Goal: Task Accomplishment & Management: Use online tool/utility

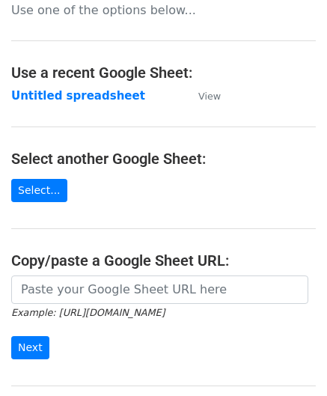
scroll to position [150, 0]
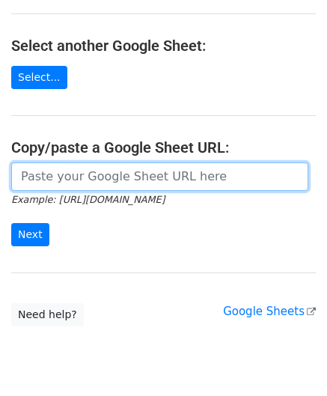
click at [73, 171] on input "url" at bounding box center [159, 176] width 297 height 28
paste input "[URL][DOMAIN_NAME]"
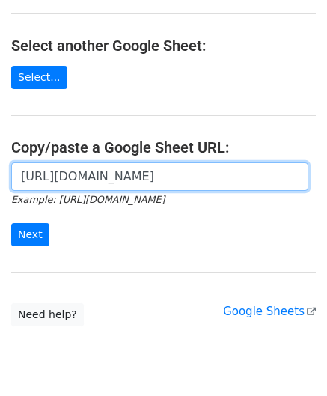
scroll to position [0, 317]
type input "[URL][DOMAIN_NAME]"
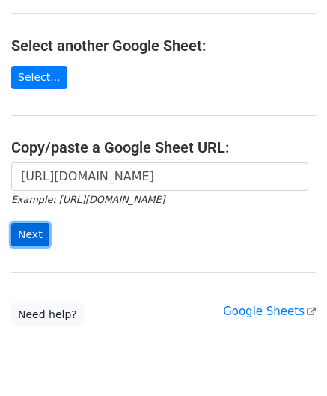
click at [35, 233] on input "Next" at bounding box center [30, 234] width 38 height 23
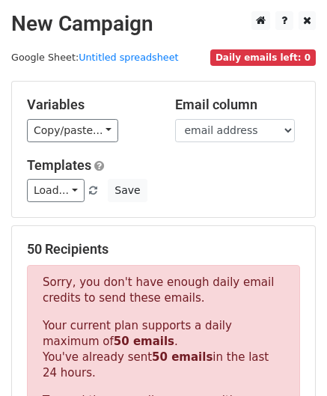
scroll to position [505, 0]
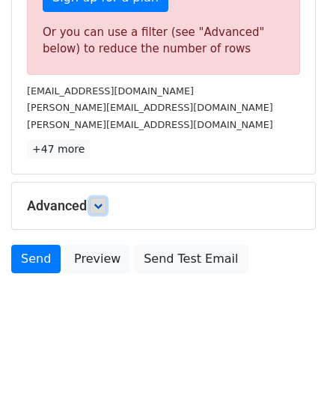
click at [100, 206] on icon at bounding box center [98, 205] width 9 height 9
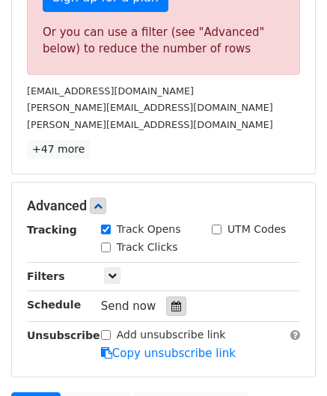
click at [175, 299] on div at bounding box center [176, 305] width 20 height 19
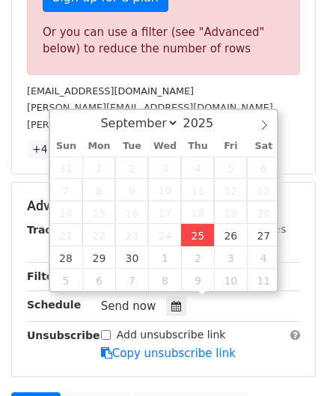
type input "2025-09-25 12:00"
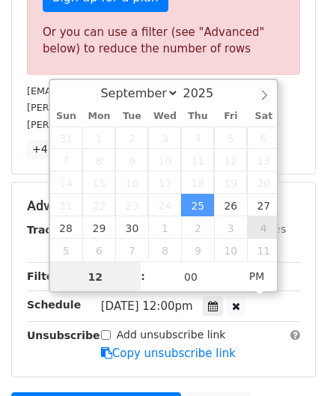
paste input "8"
type input "8"
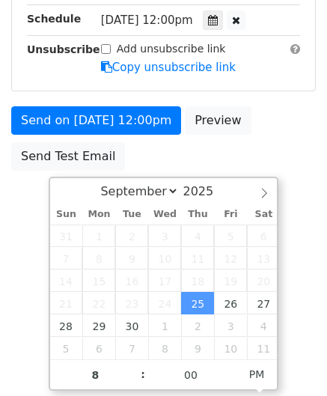
type input "2025-09-25 20:00"
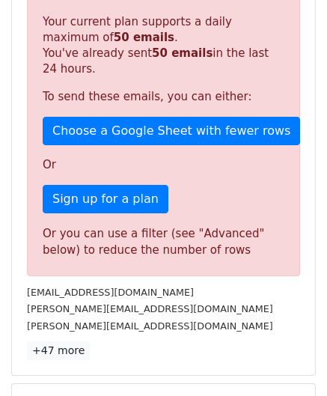
scroll to position [686, 0]
